Goal: Navigation & Orientation: Find specific page/section

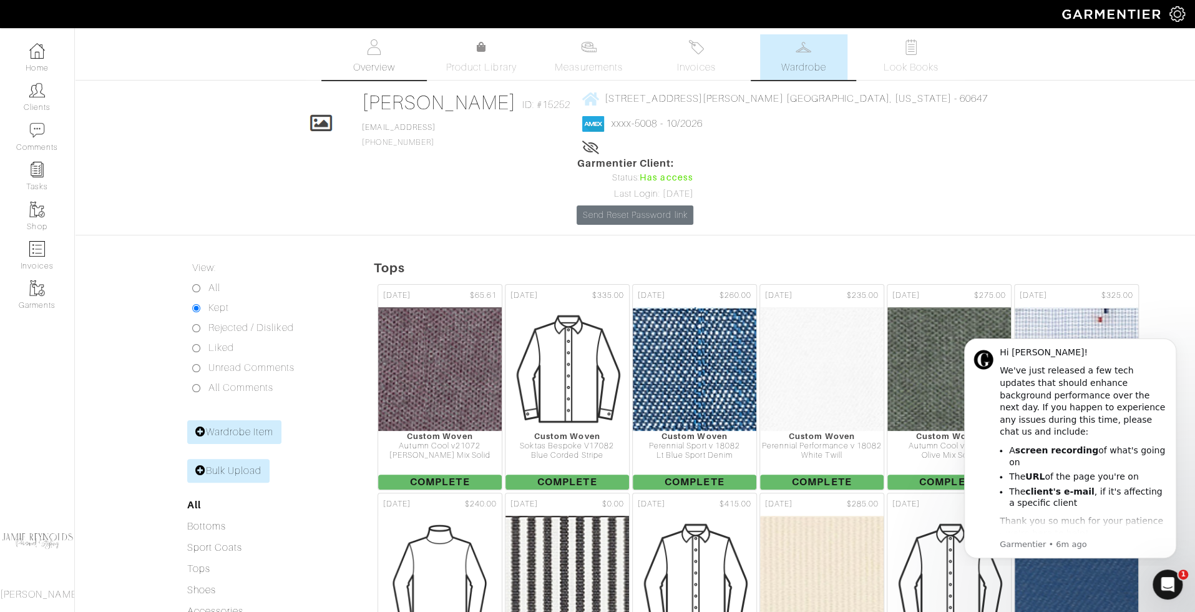
click at [379, 65] on span "Overview" at bounding box center [374, 67] width 42 height 15
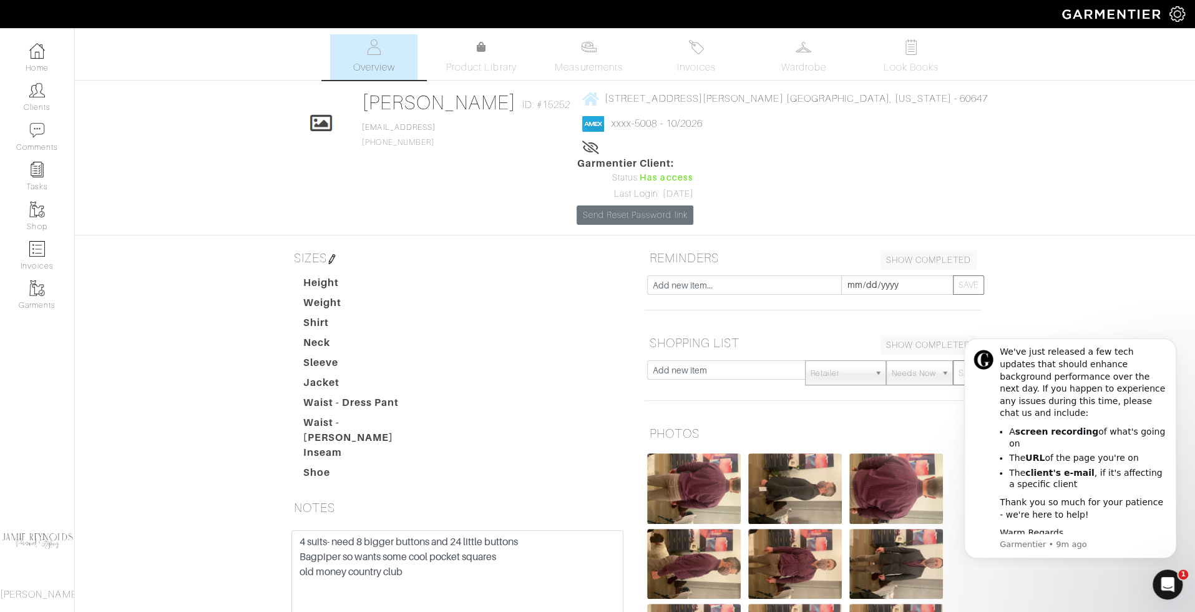
drag, startPoint x: 908, startPoint y: 416, endPoint x: 917, endPoint y: 4, distance: 412.7
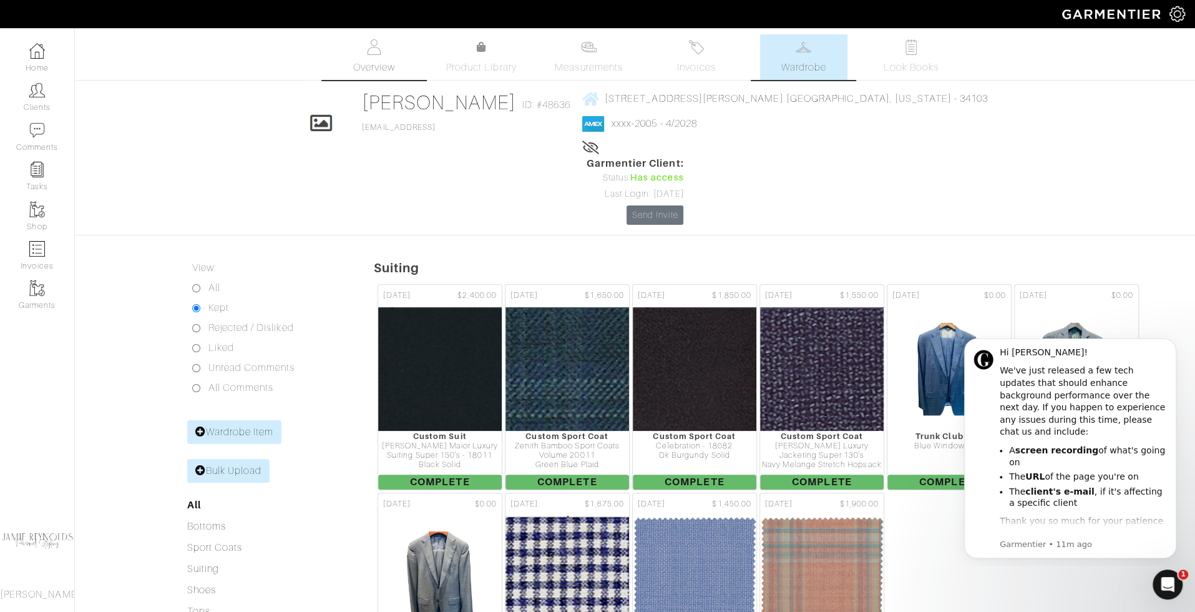
click at [384, 54] on link "Overview" at bounding box center [373, 57] width 87 height 46
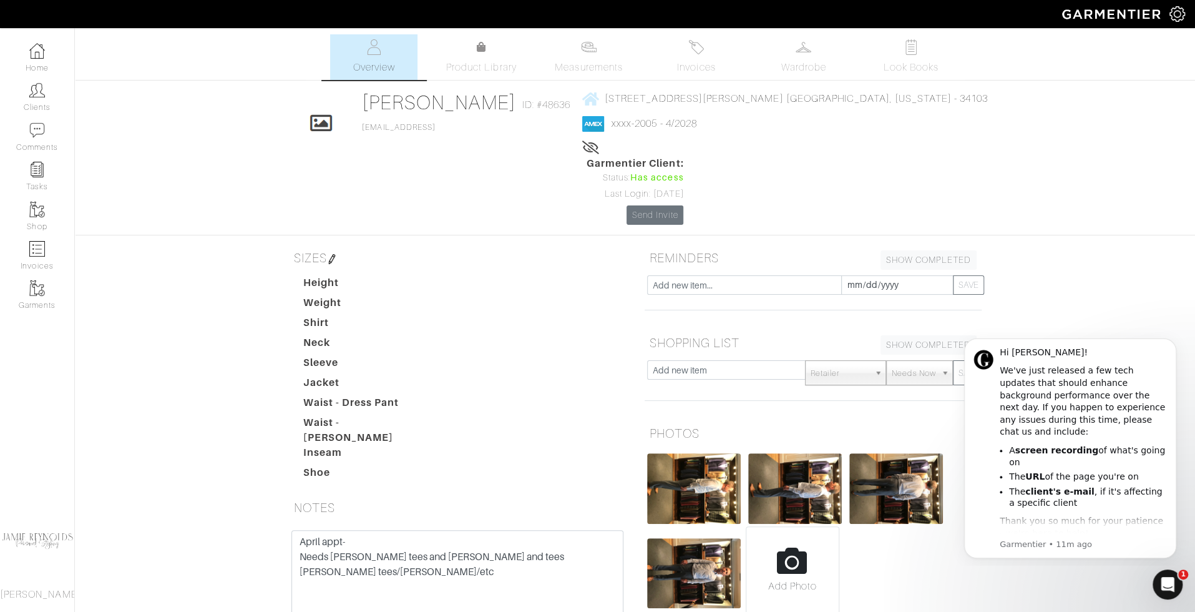
drag, startPoint x: 692, startPoint y: 499, endPoint x: 959, endPoint y: 5, distance: 561.1
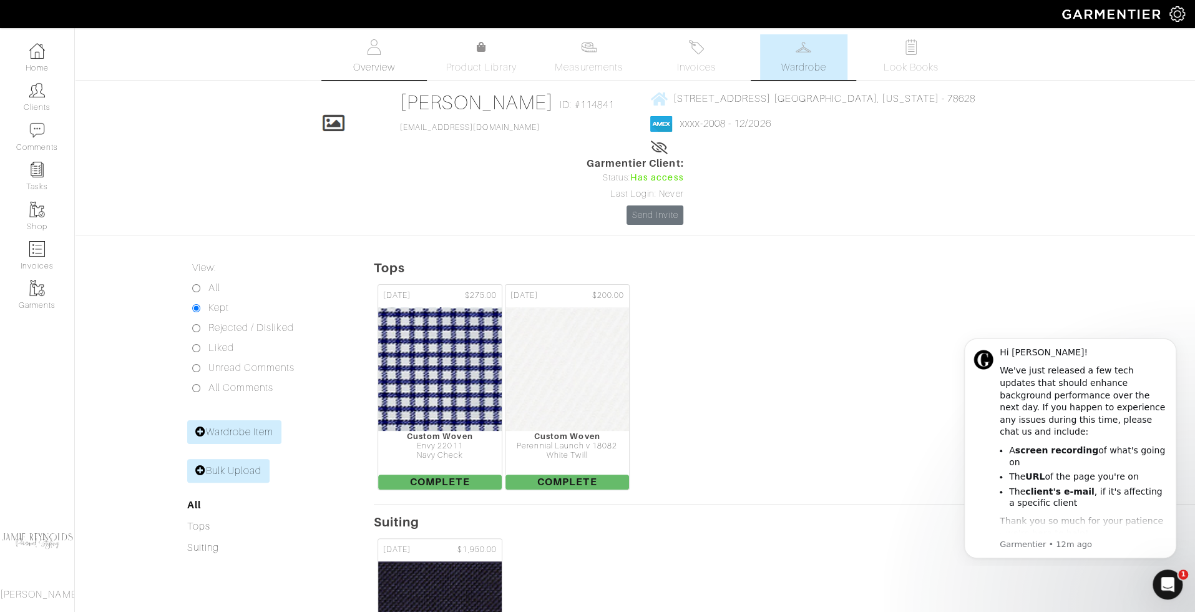
click at [372, 47] on img at bounding box center [374, 47] width 16 height 16
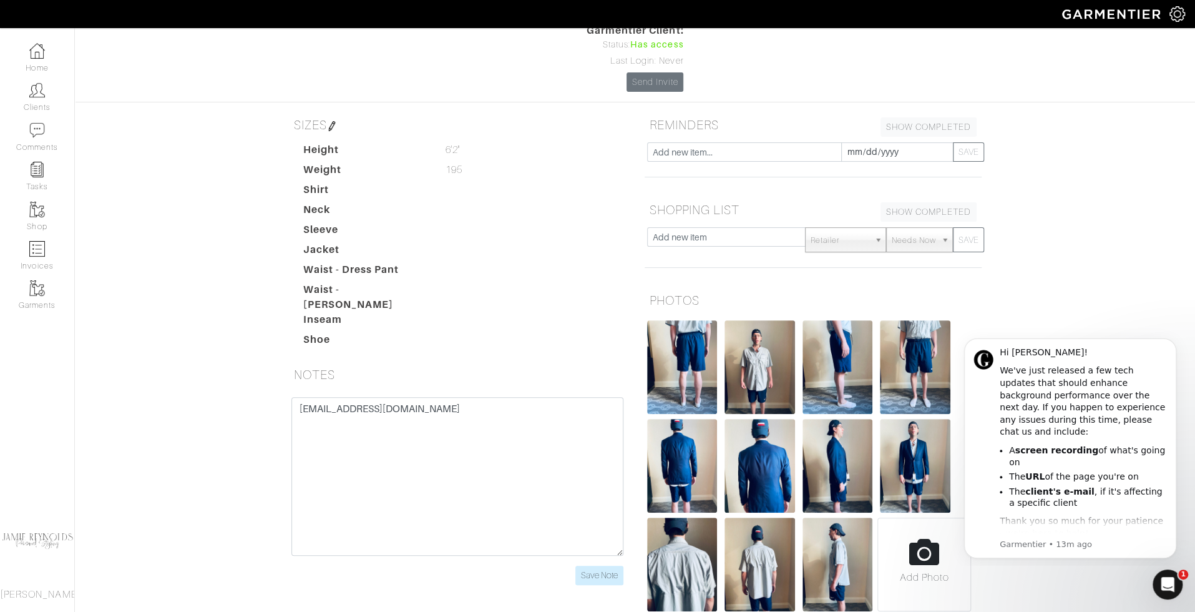
drag, startPoint x: 699, startPoint y: 292, endPoint x: 1036, endPoint y: 4, distance: 442.7
click at [0, 0] on div "Company Settings Manage Subscription My Profile Stylists Sign Out Home Clients …" at bounding box center [597, 243] width 1195 height 752
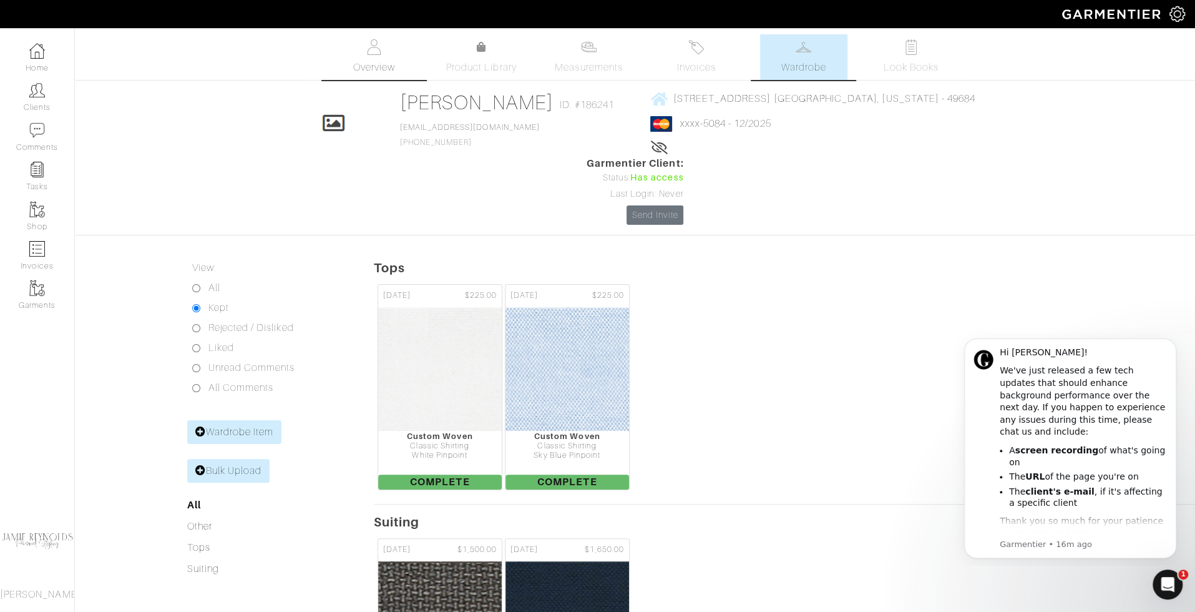
click at [380, 55] on link "Overview" at bounding box center [373, 57] width 87 height 46
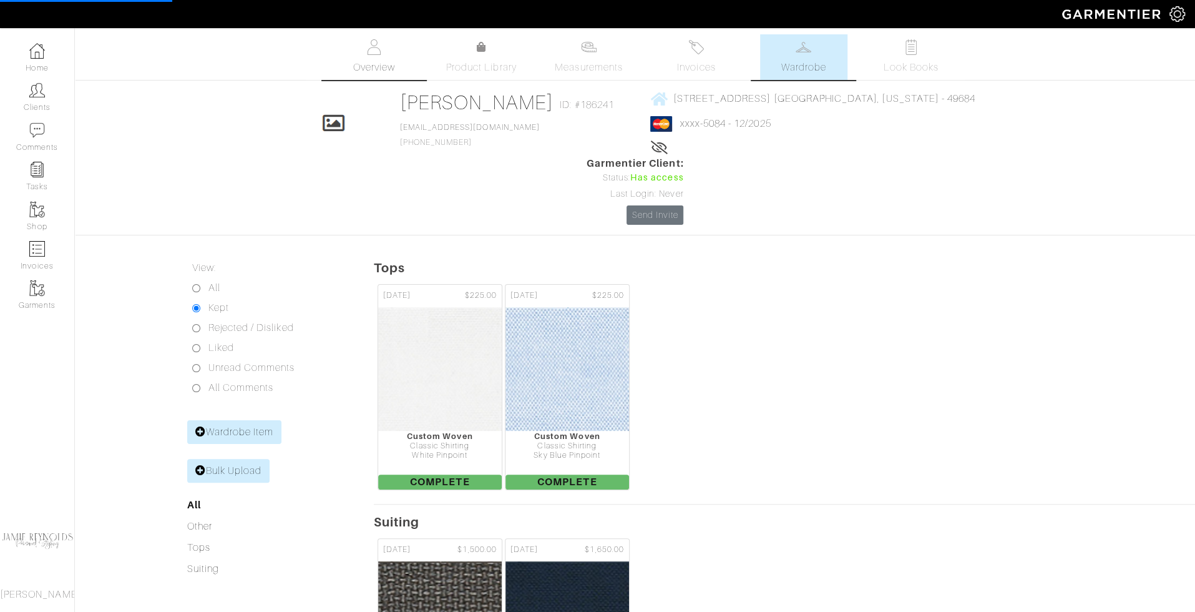
click at [365, 53] on link "Overview" at bounding box center [373, 57] width 87 height 46
click at [881, 315] on div "02/05/24 $225.00 Custom Woven Classic Shirting White Pinpoint Complete 02/05/24…" at bounding box center [784, 386] width 821 height 213
